Goal: Task Accomplishment & Management: Manage account settings

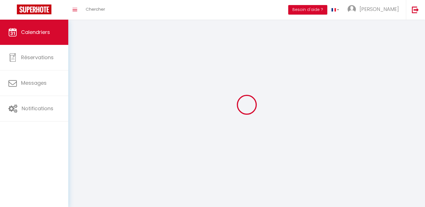
select select
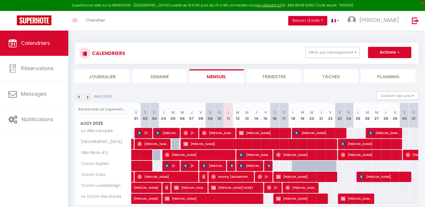
select select
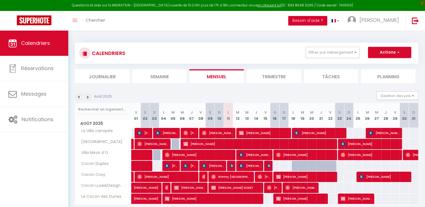
select select
click at [255, 156] on span "[PERSON_NAME] ANJOS" at bounding box center [254, 155] width 31 height 11
select select "OK"
select select "KO"
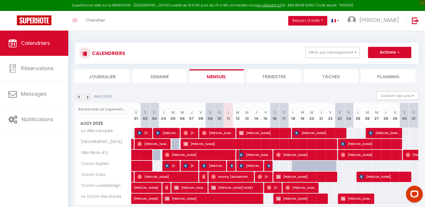
select select "0"
select select "1"
select select
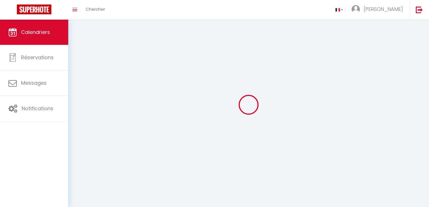
select select
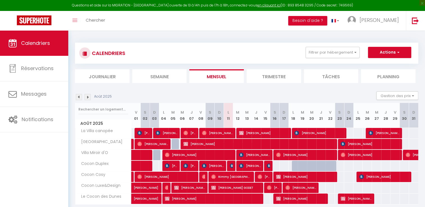
select select
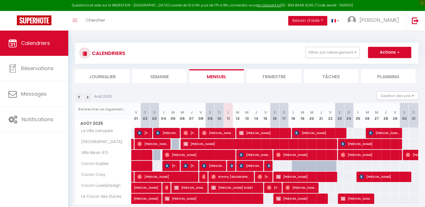
select select
click at [261, 155] on span "[PERSON_NAME] ANJOS" at bounding box center [254, 155] width 31 height 11
select select "OK"
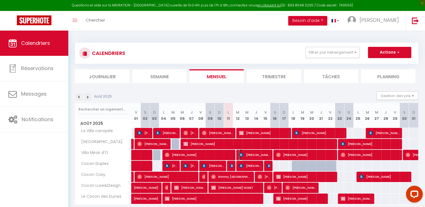
select select "0"
select select "1"
select select
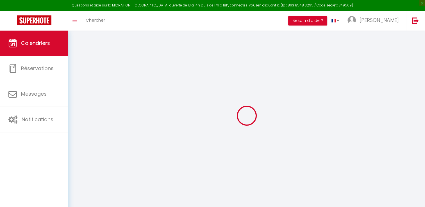
select select
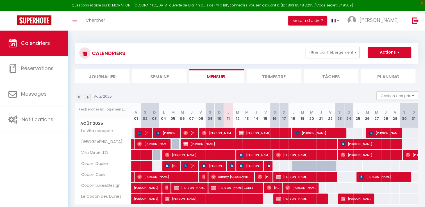
select select
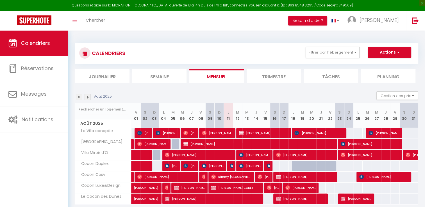
select select
click at [259, 155] on span "[PERSON_NAME] ANJOS" at bounding box center [254, 155] width 31 height 11
select select "OK"
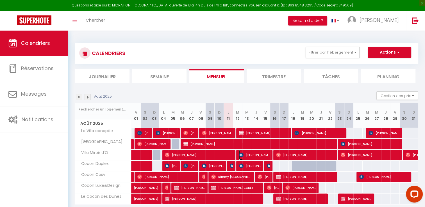
select select "0"
select select "1"
select select
